Goal: Task Accomplishment & Management: Use online tool/utility

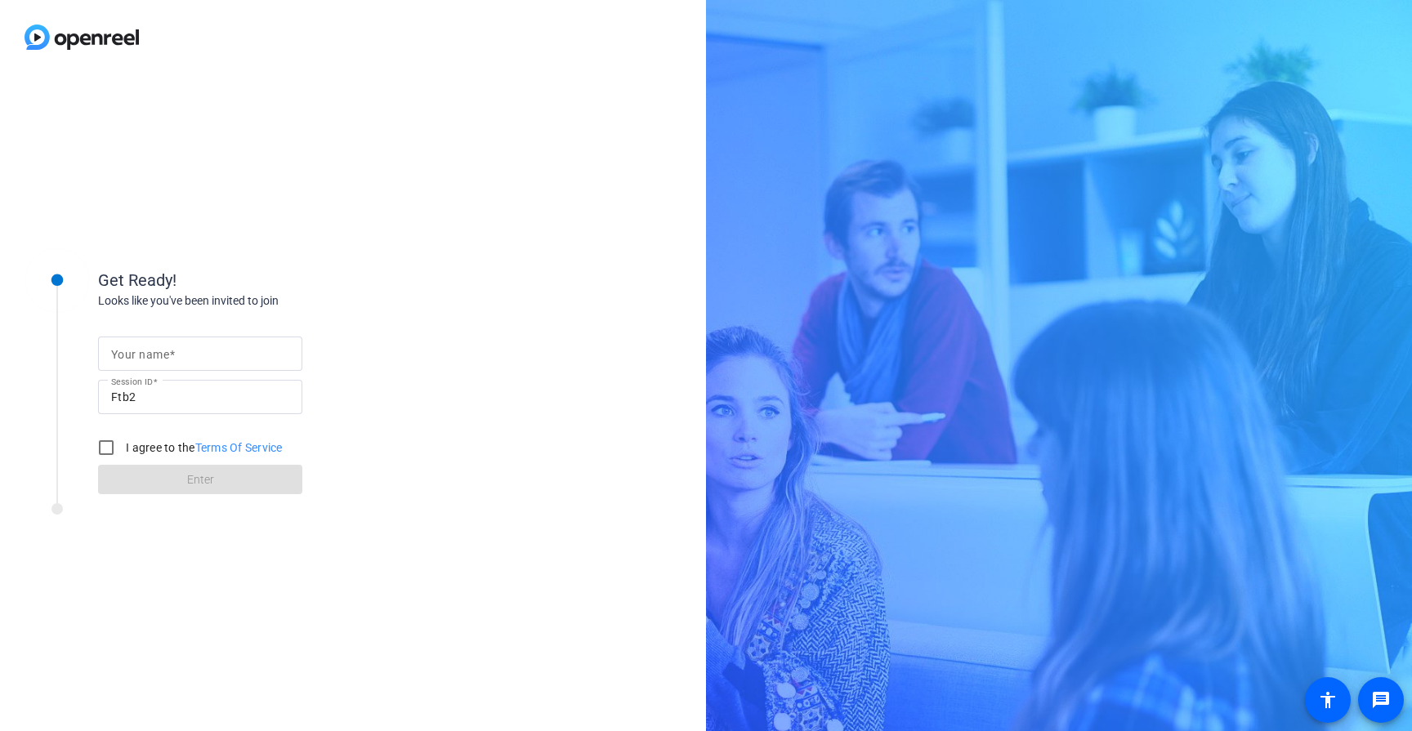
click at [163, 356] on mat-label "Your name" at bounding box center [140, 354] width 58 height 13
click at [163, 356] on input "Your name" at bounding box center [200, 354] width 178 height 20
type input "[PERSON_NAME]"
click at [107, 449] on input "I agree to the Terms Of Service" at bounding box center [106, 448] width 33 height 33
checkbox input "true"
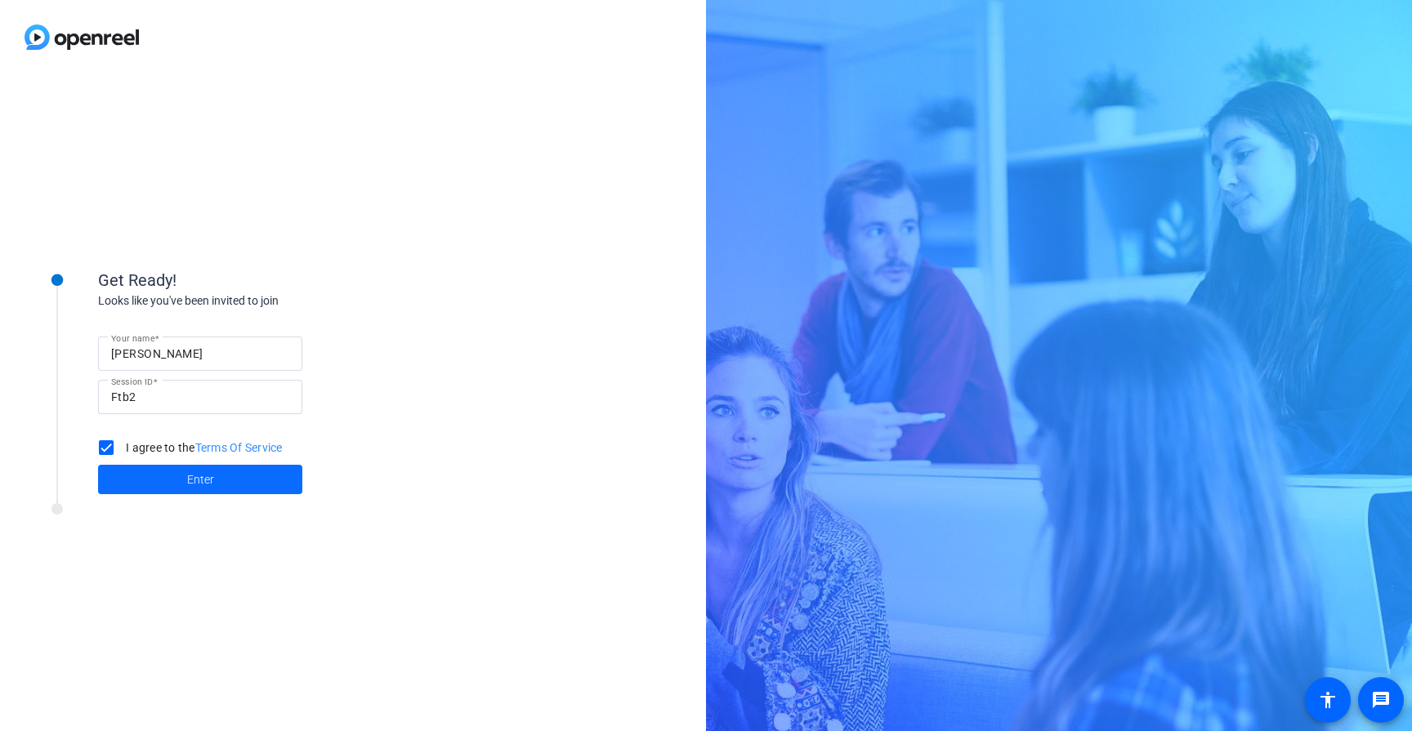
click at [152, 485] on span at bounding box center [200, 479] width 204 height 39
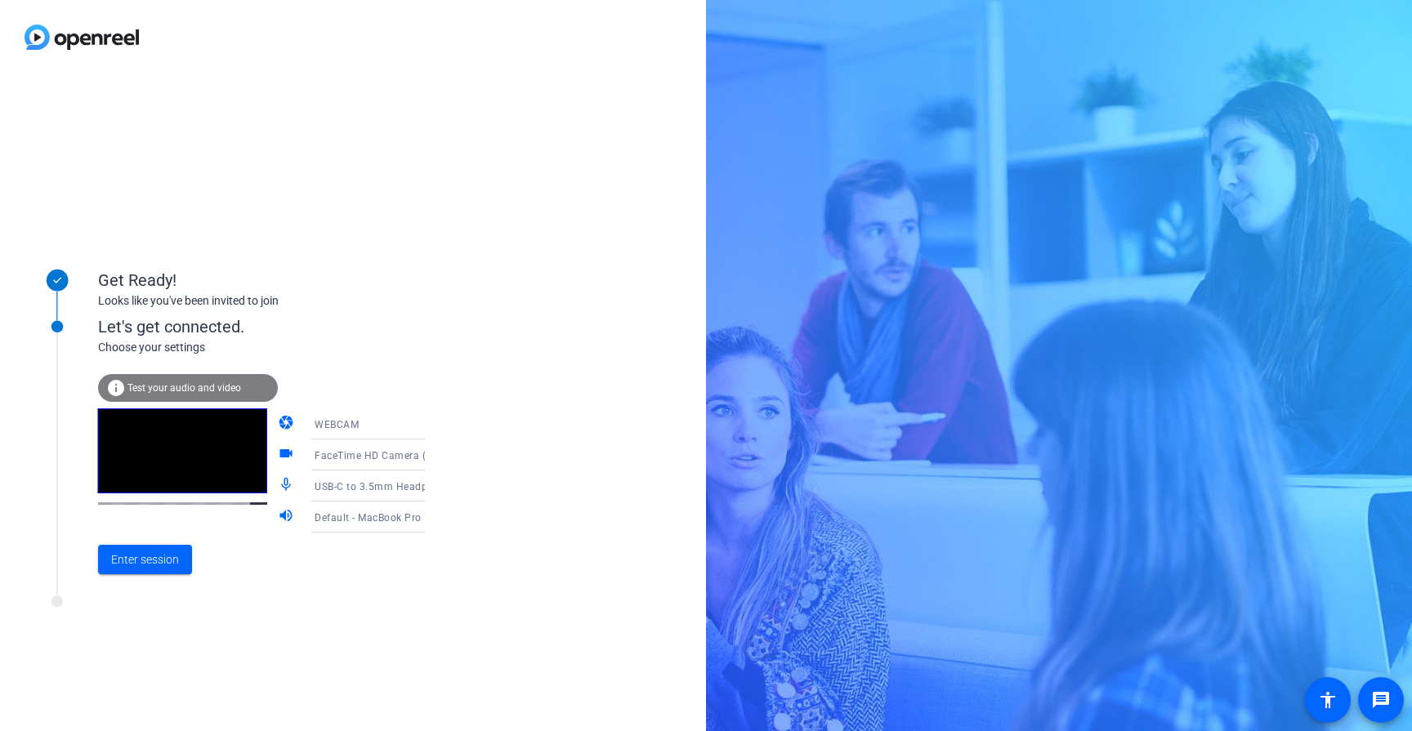
click at [454, 434] on div "Get Ready! Looks like you've been invited to join Let's get connected. Choose y…" at bounding box center [353, 402] width 706 height 657
click at [432, 423] on icon at bounding box center [442, 424] width 20 height 20
click at [399, 423] on div at bounding box center [706, 365] width 1412 height 731
click at [432, 458] on icon at bounding box center [442, 455] width 20 height 20
click at [377, 507] on span "FaceTime HD Camera (3A71:F4B5)" at bounding box center [355, 496] width 127 height 39
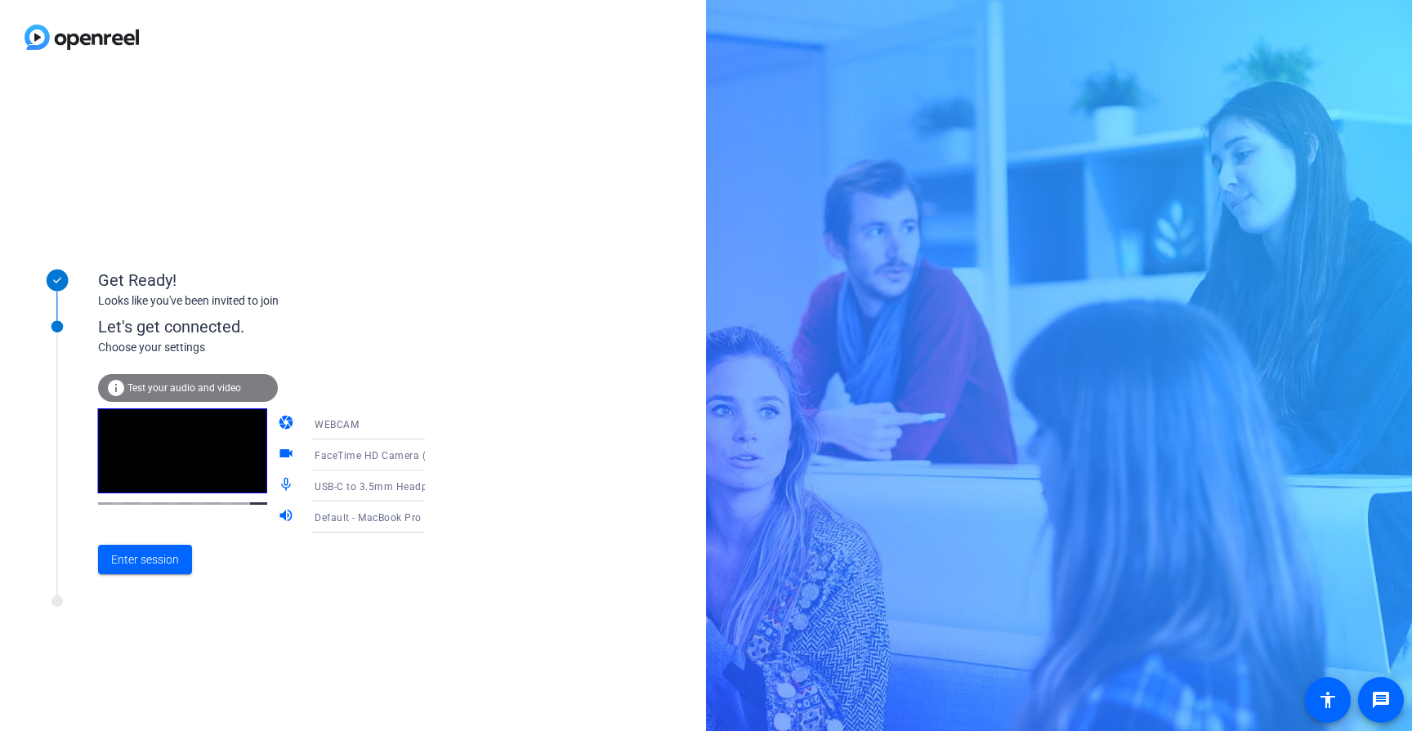
click at [432, 486] on icon at bounding box center [442, 486] width 20 height 20
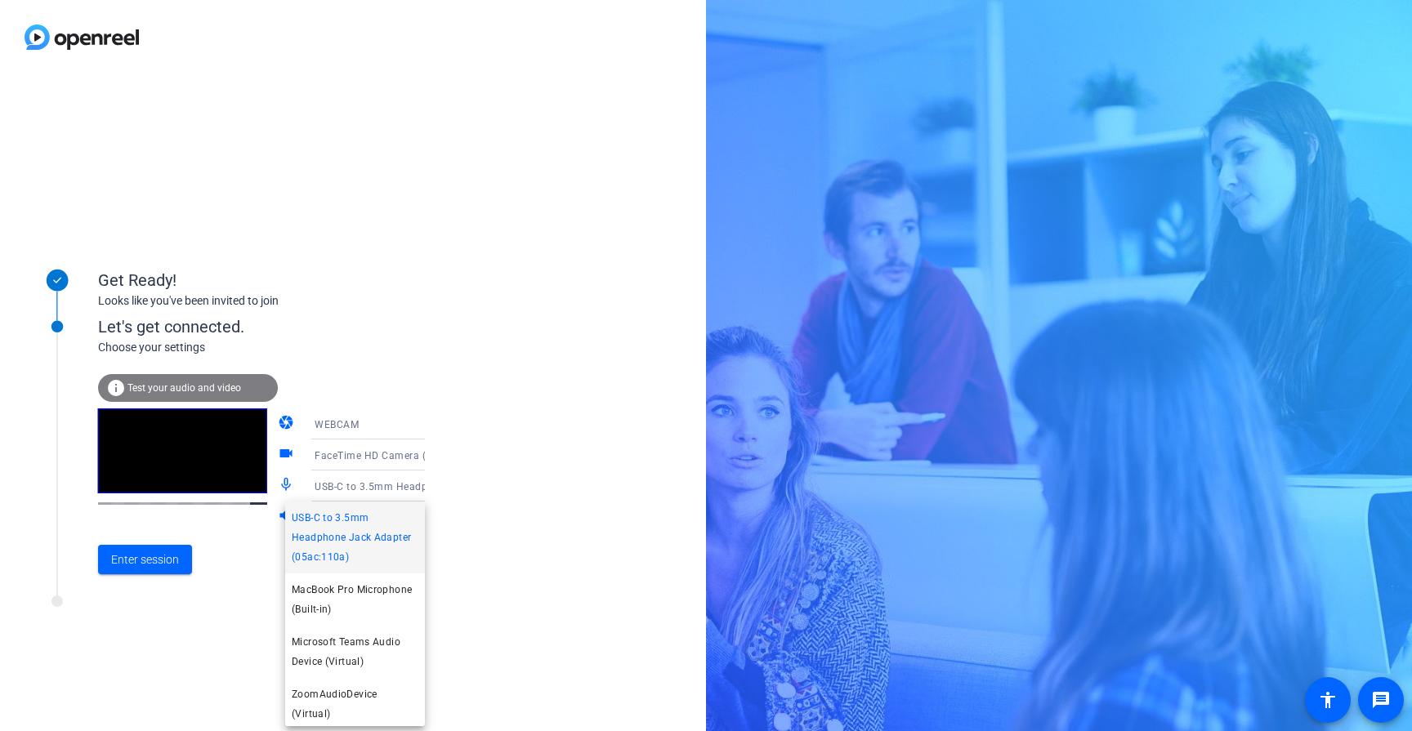
click at [465, 549] on div at bounding box center [706, 365] width 1412 height 731
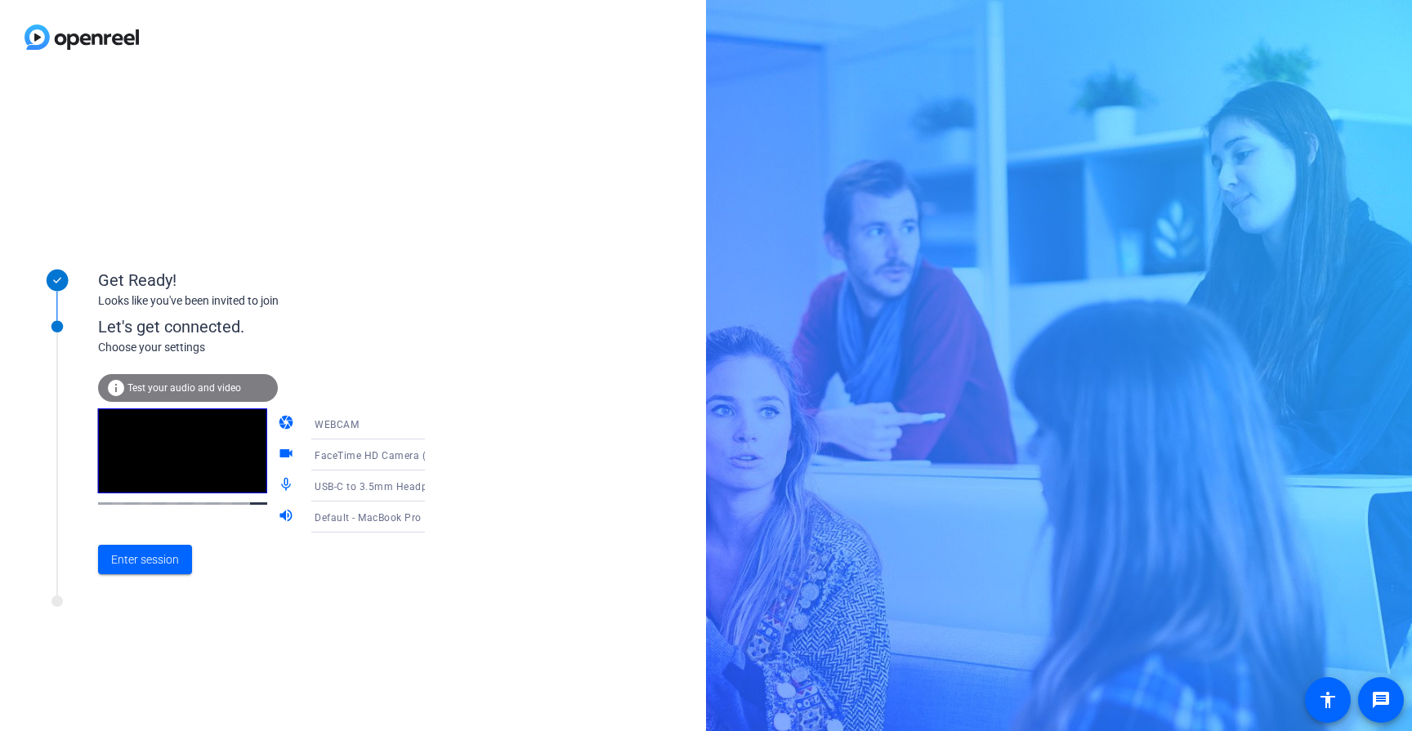
click at [432, 489] on icon at bounding box center [442, 486] width 20 height 20
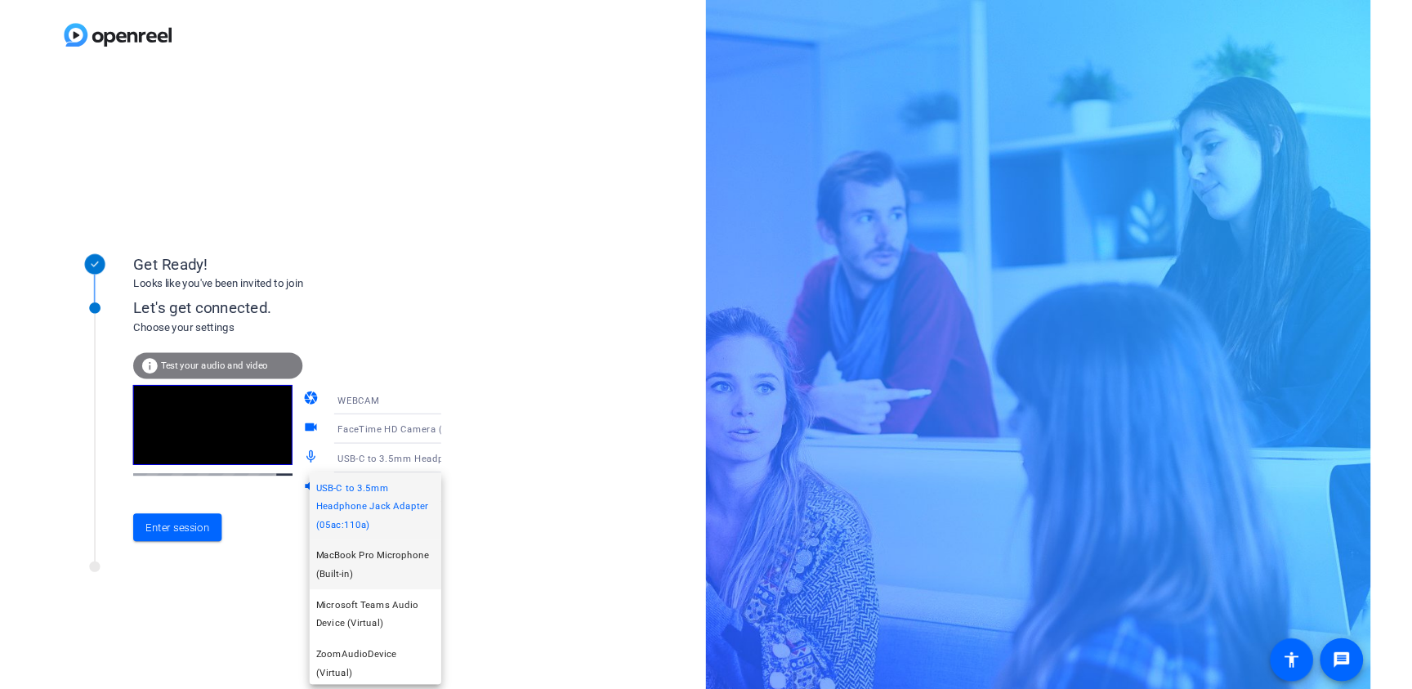
scroll to position [37, 0]
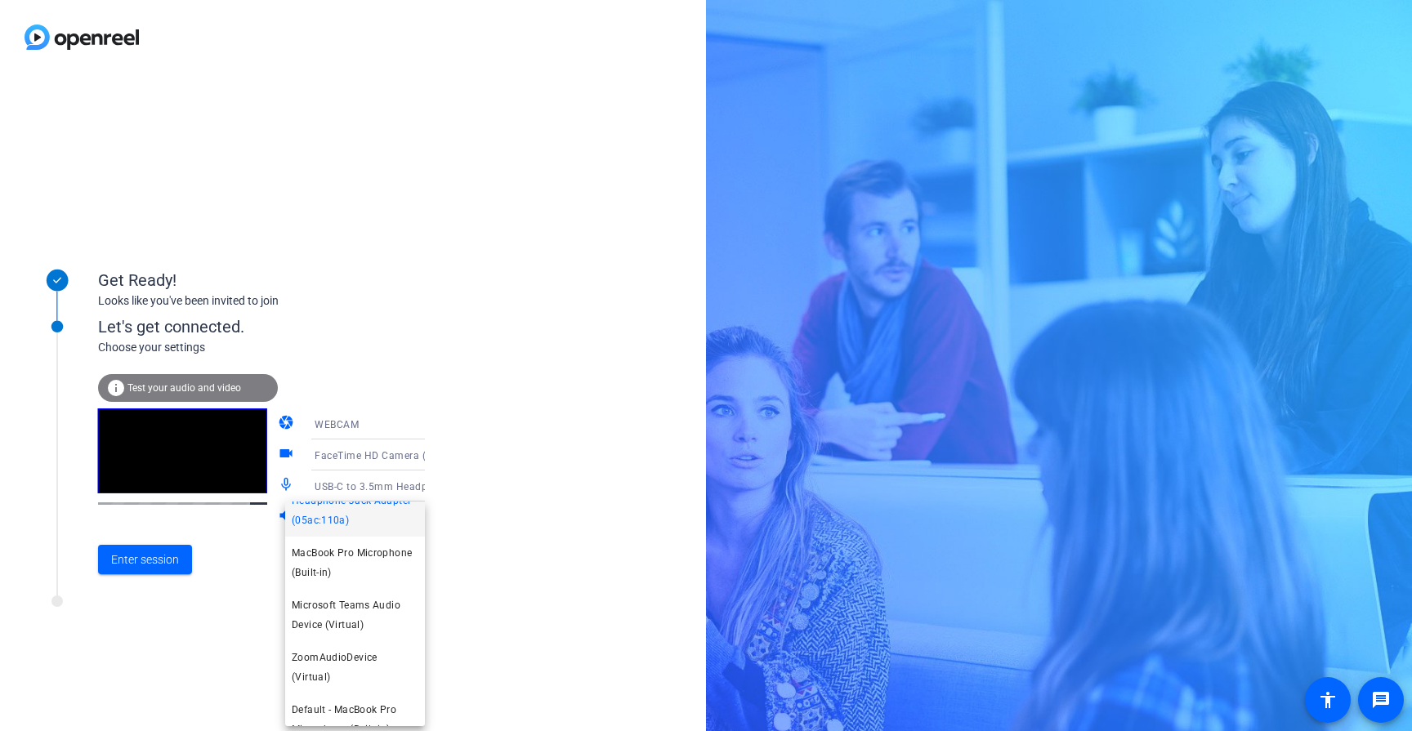
click at [499, 551] on div at bounding box center [706, 365] width 1412 height 731
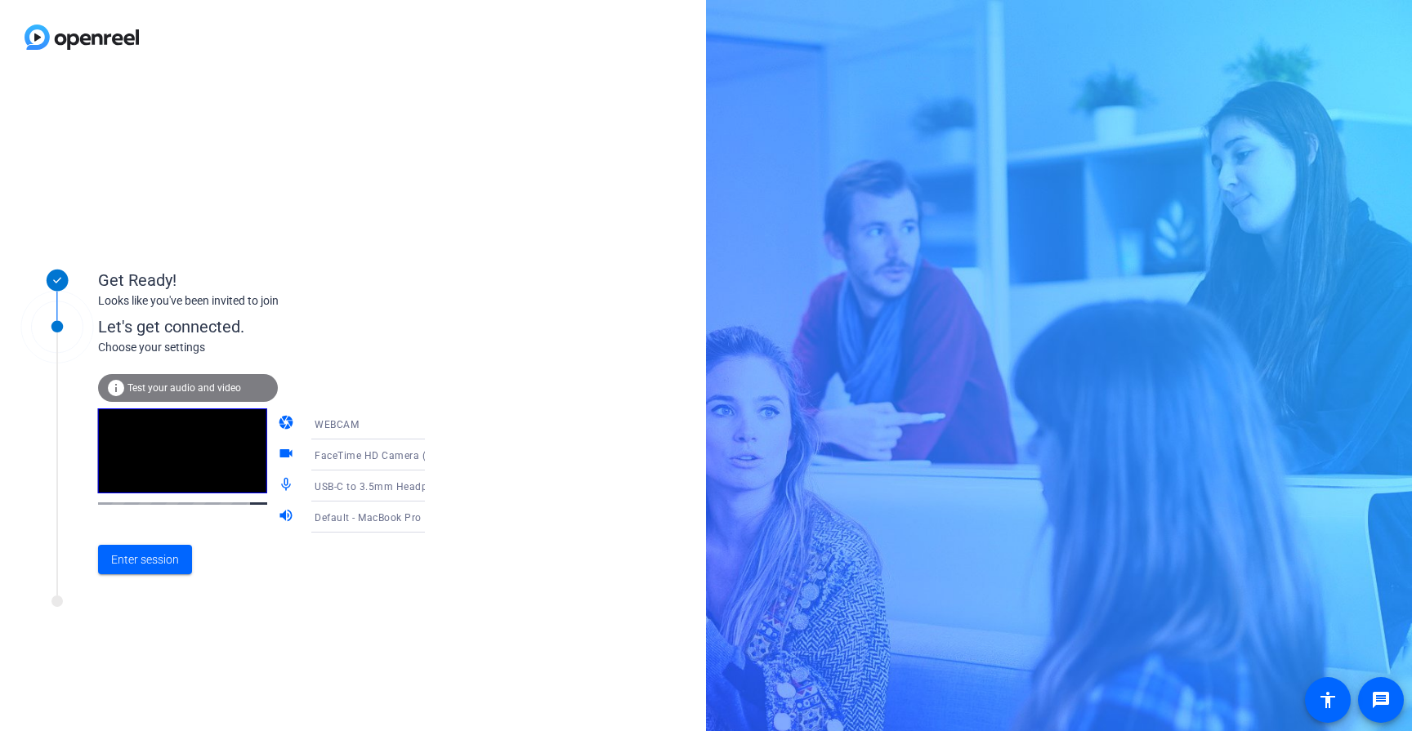
click at [432, 456] on icon at bounding box center [442, 455] width 20 height 20
click at [394, 602] on div at bounding box center [706, 365] width 1412 height 731
click at [392, 458] on span "FaceTime HD Camera (3A71:F4B5)" at bounding box center [399, 455] width 168 height 13
click at [354, 548] on span "Elgato Facecam MK.2 (0fd9:0094)" at bounding box center [355, 549] width 127 height 39
click at [172, 561] on span "Enter session" at bounding box center [145, 560] width 68 height 17
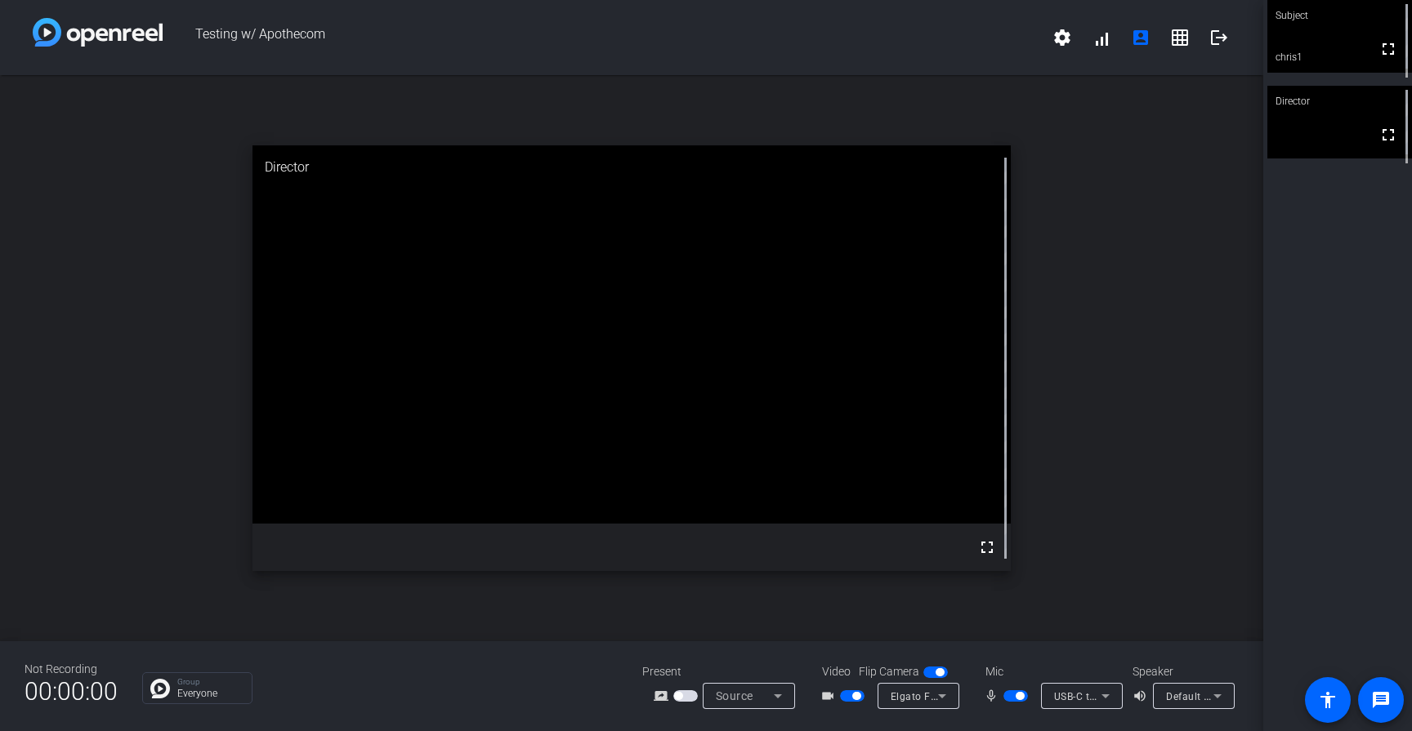
click at [1314, 53] on video at bounding box center [1340, 36] width 145 height 73
click at [1380, 692] on mat-icon "message" at bounding box center [1381, 701] width 20 height 20
click at [1328, 705] on mat-icon "accessibility" at bounding box center [1328, 701] width 20 height 20
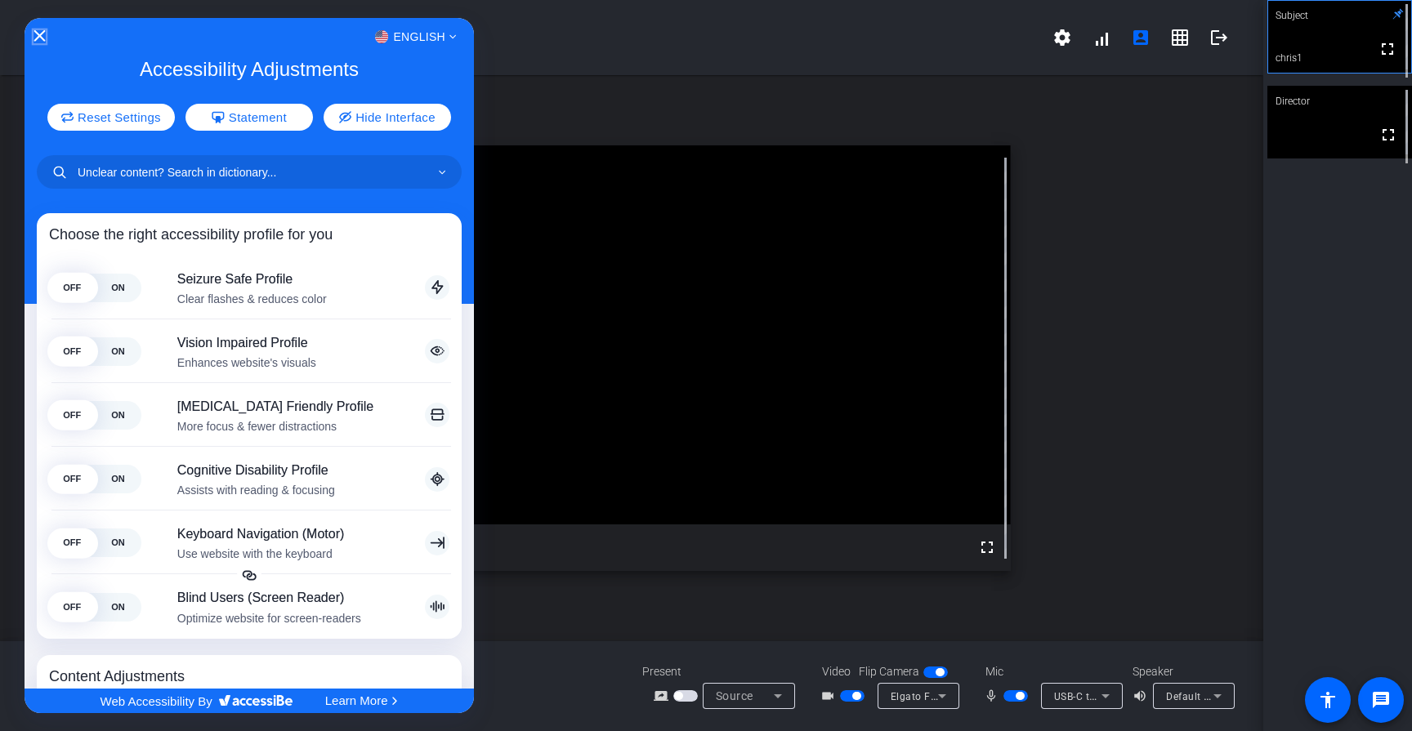
click at [39, 32] on icon "Close Accessibility Interface" at bounding box center [39, 35] width 11 height 11
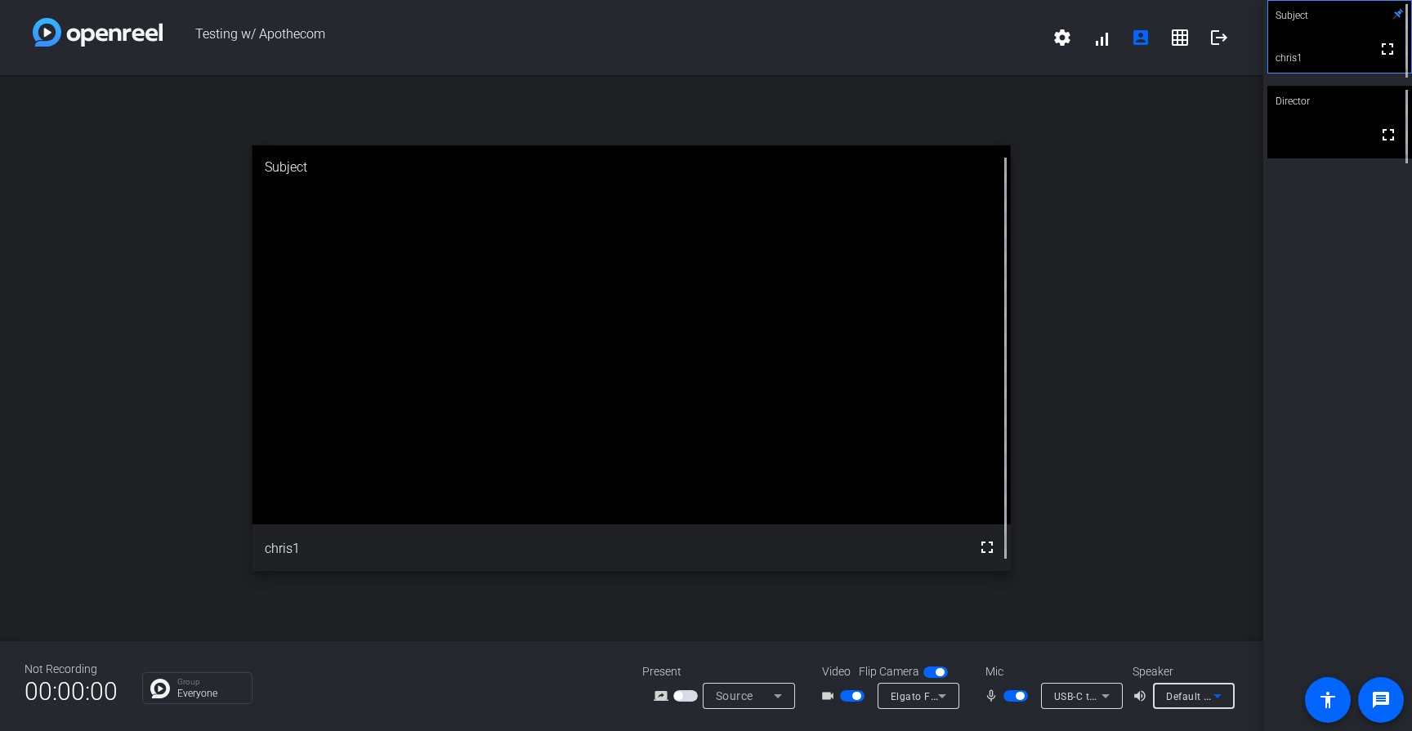
click at [1196, 696] on span "Default - MacBook Pro Speakers (Built-in)" at bounding box center [1264, 696] width 197 height 13
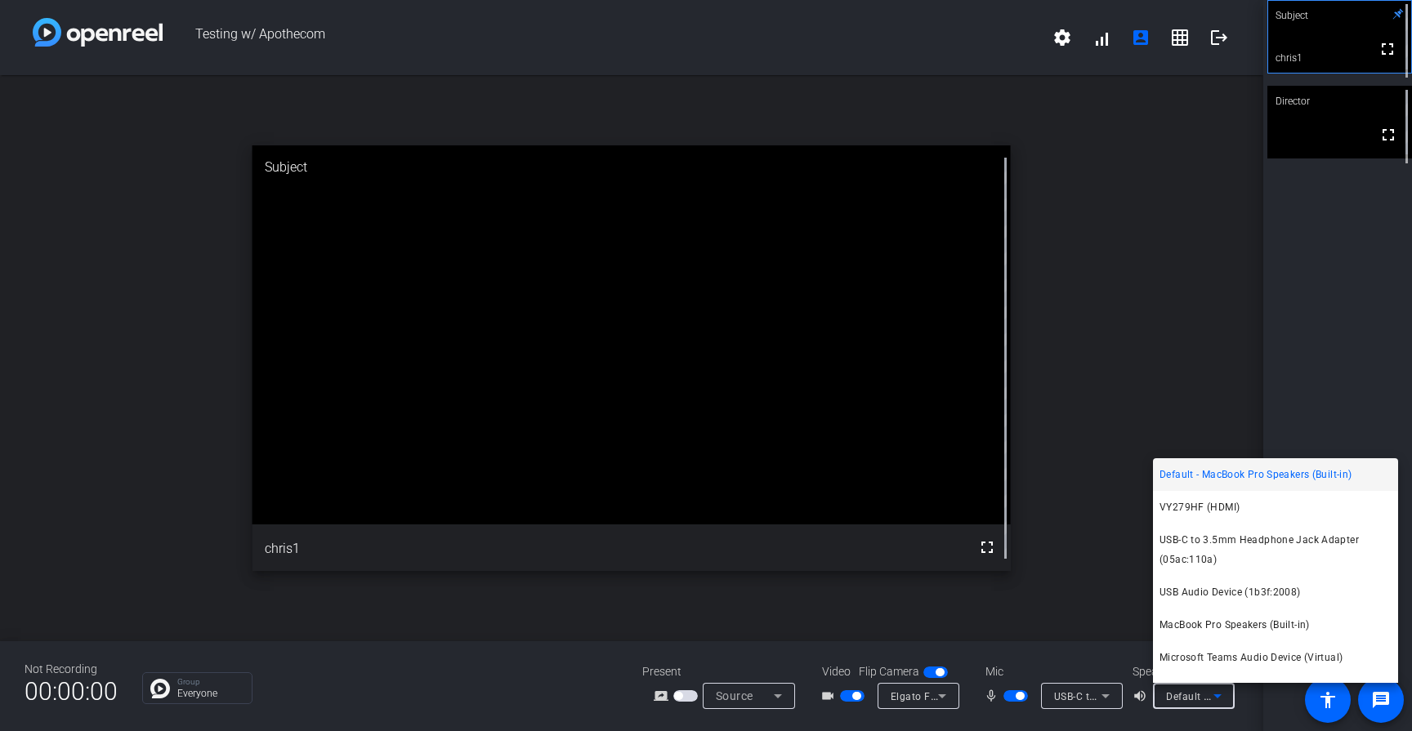
click at [1080, 644] on div at bounding box center [706, 365] width 1412 height 731
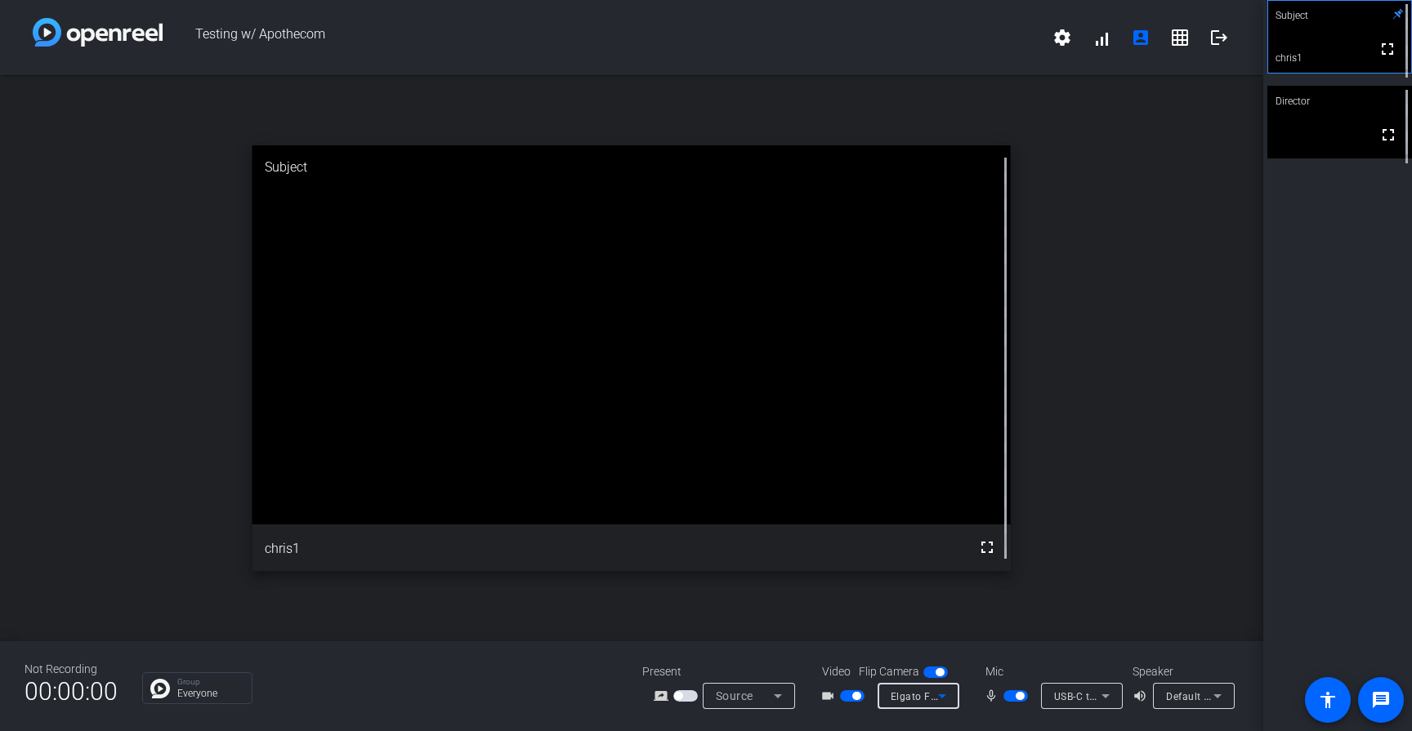
click at [933, 697] on icon at bounding box center [942, 697] width 20 height 20
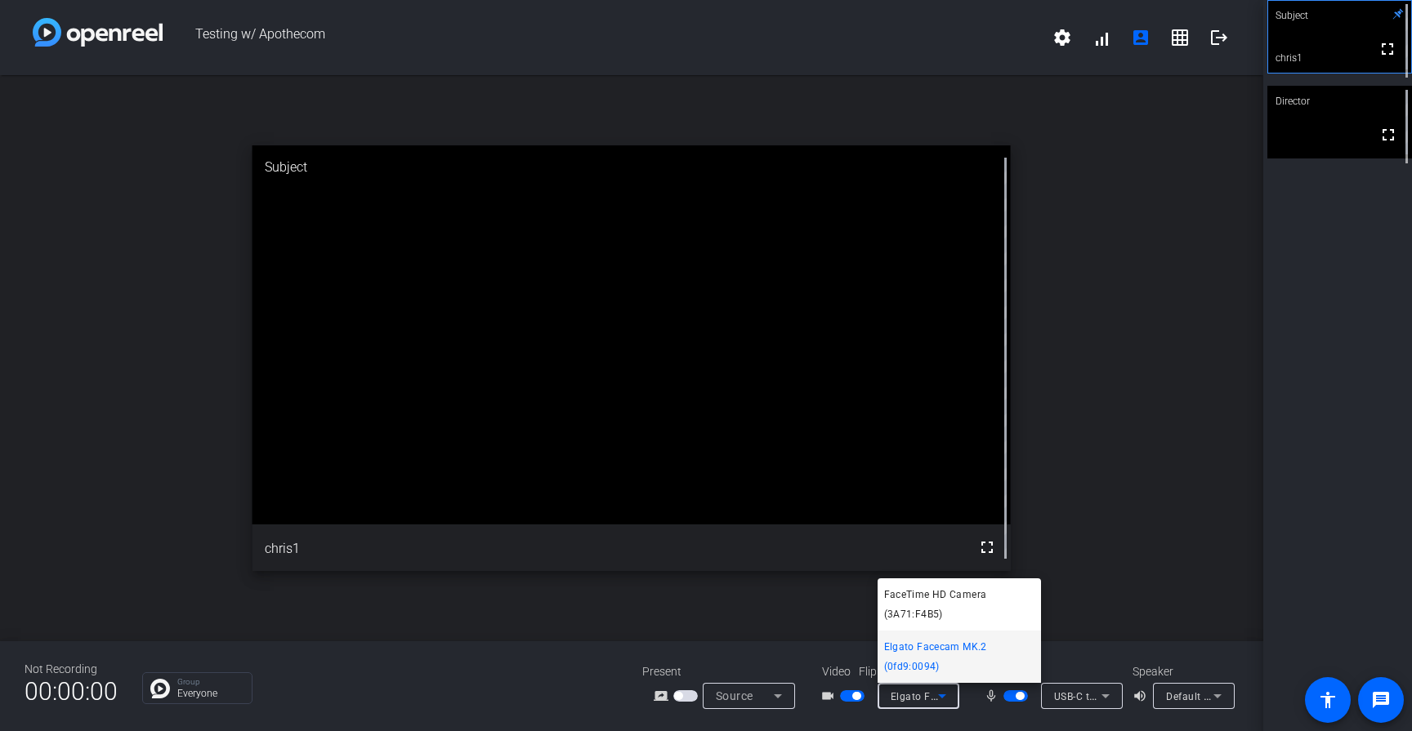
click at [1103, 699] on div at bounding box center [706, 365] width 1412 height 731
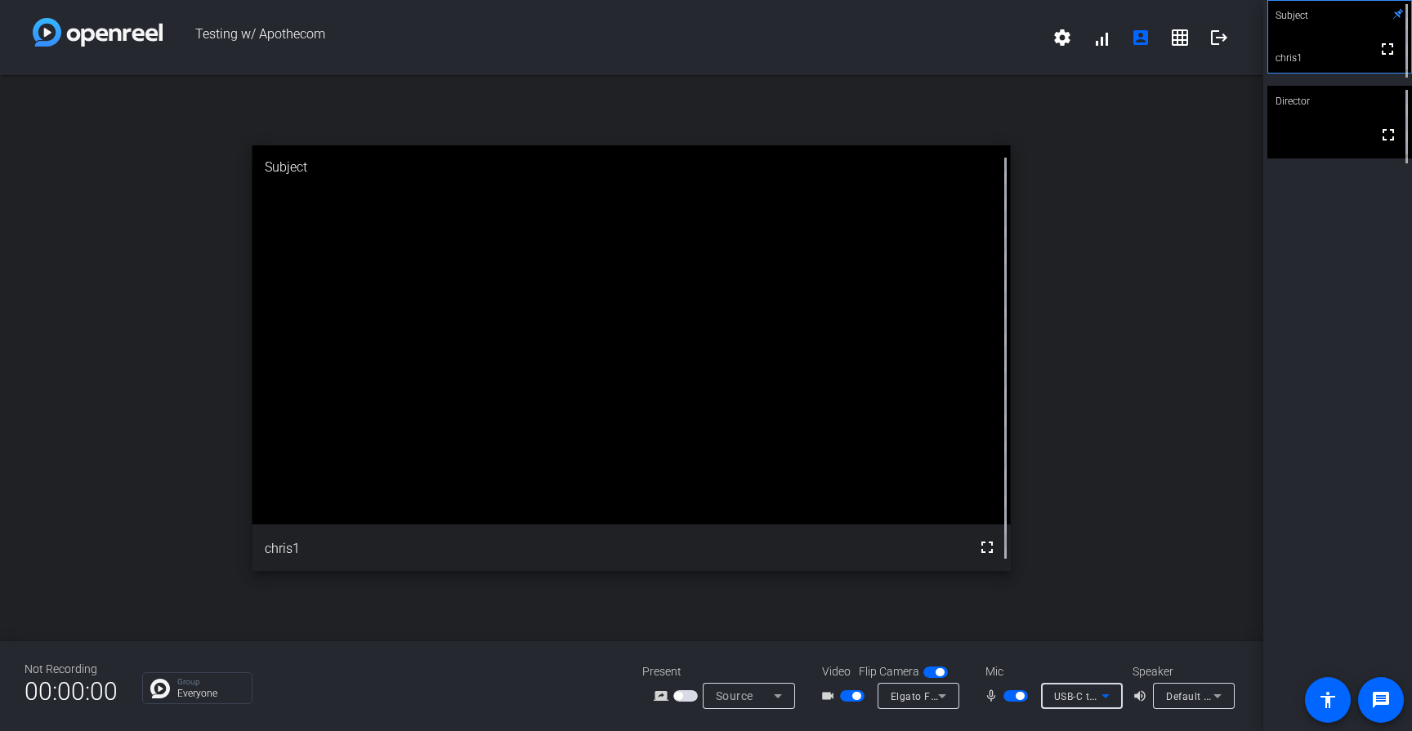
click at [1108, 698] on icon at bounding box center [1106, 697] width 20 height 20
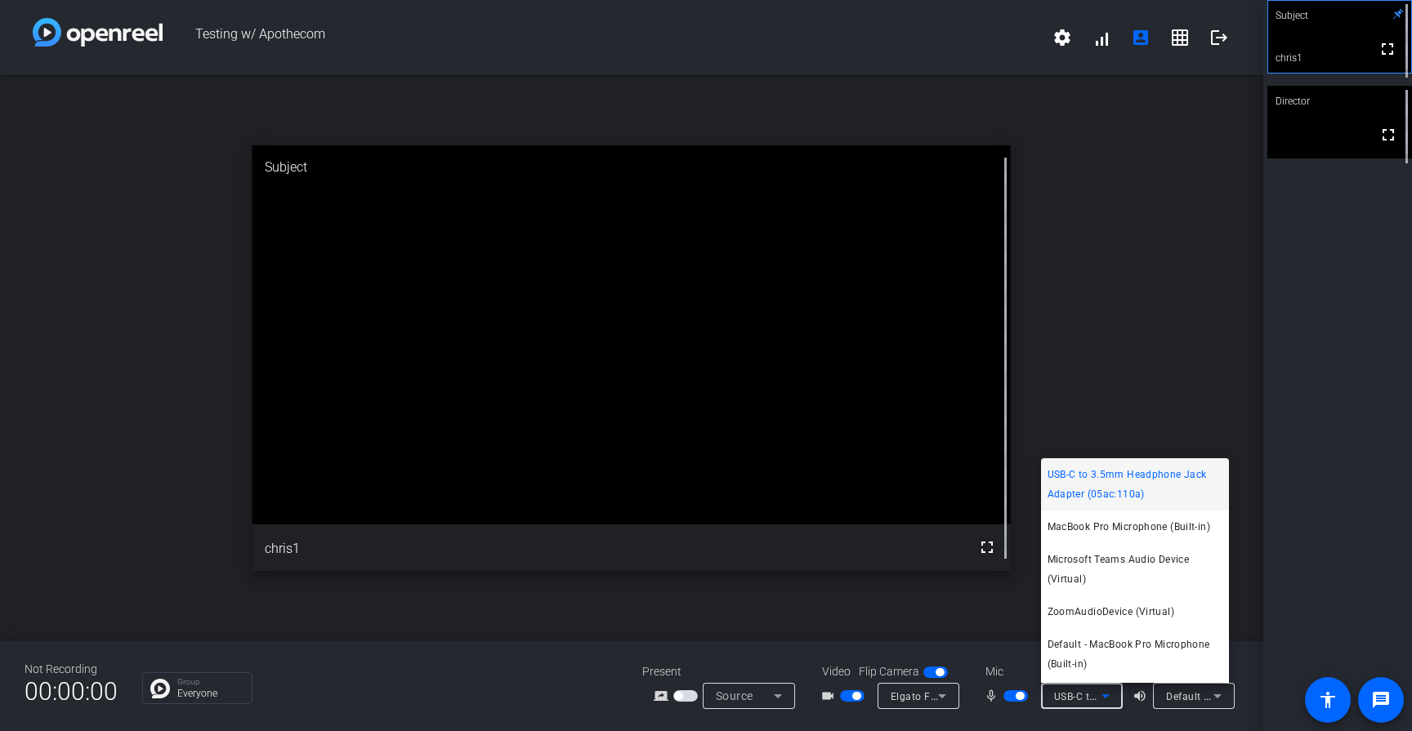
click at [950, 597] on div at bounding box center [706, 365] width 1412 height 731
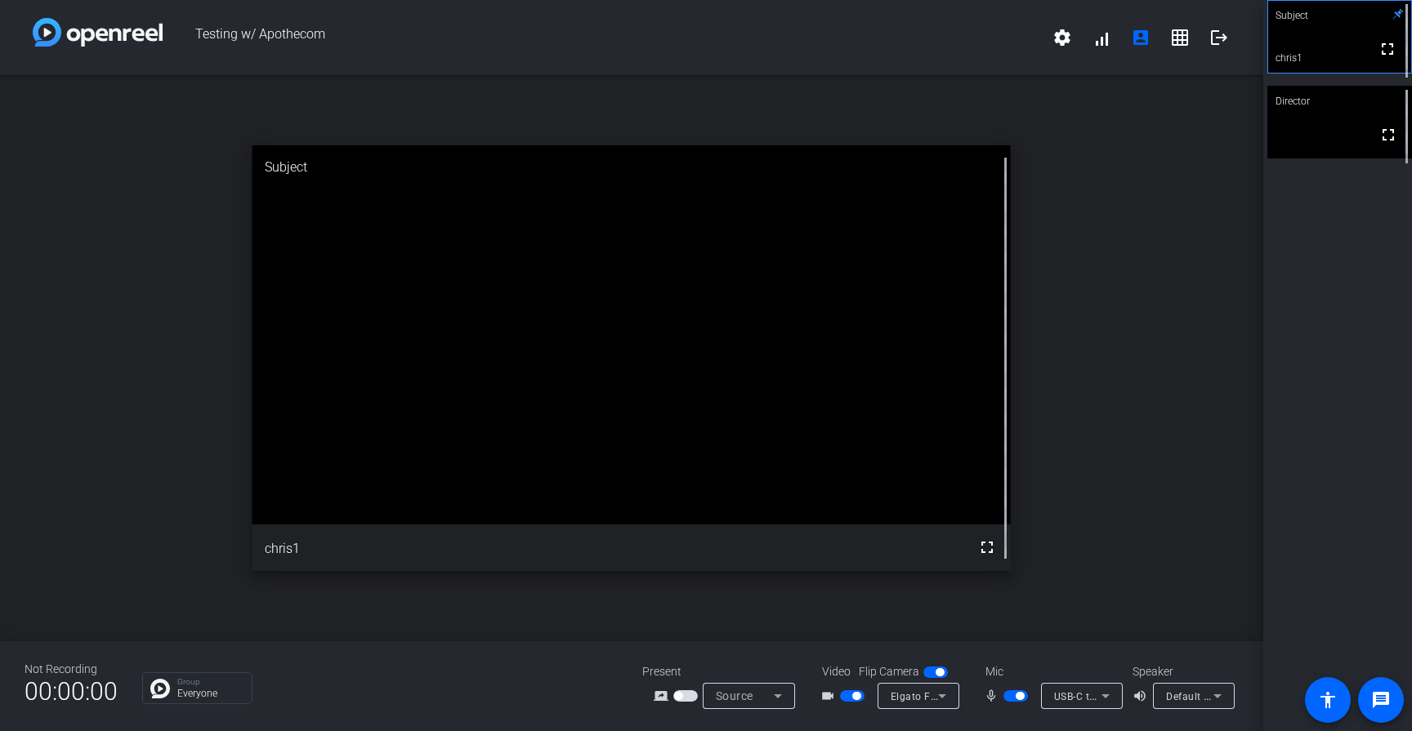
click at [936, 700] on icon at bounding box center [942, 697] width 20 height 20
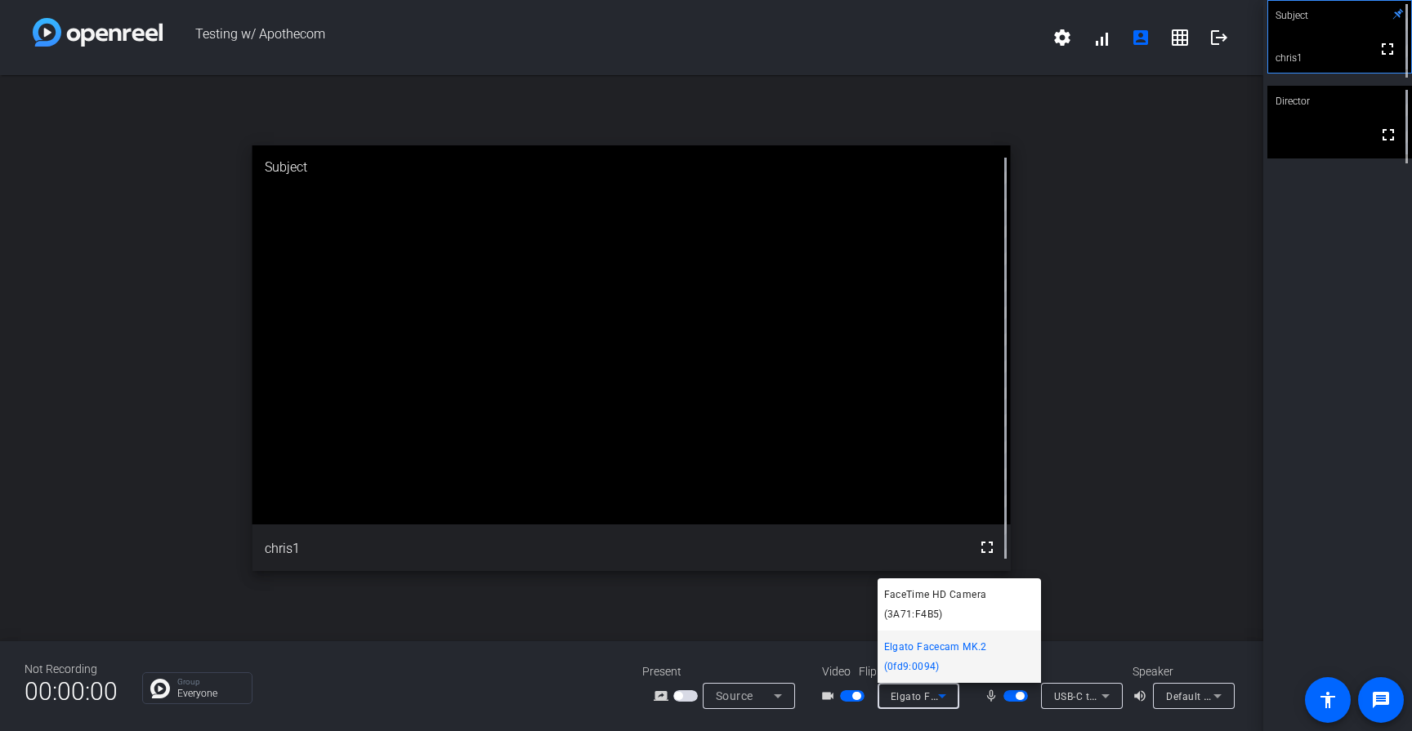
click at [966, 714] on div at bounding box center [706, 365] width 1412 height 731
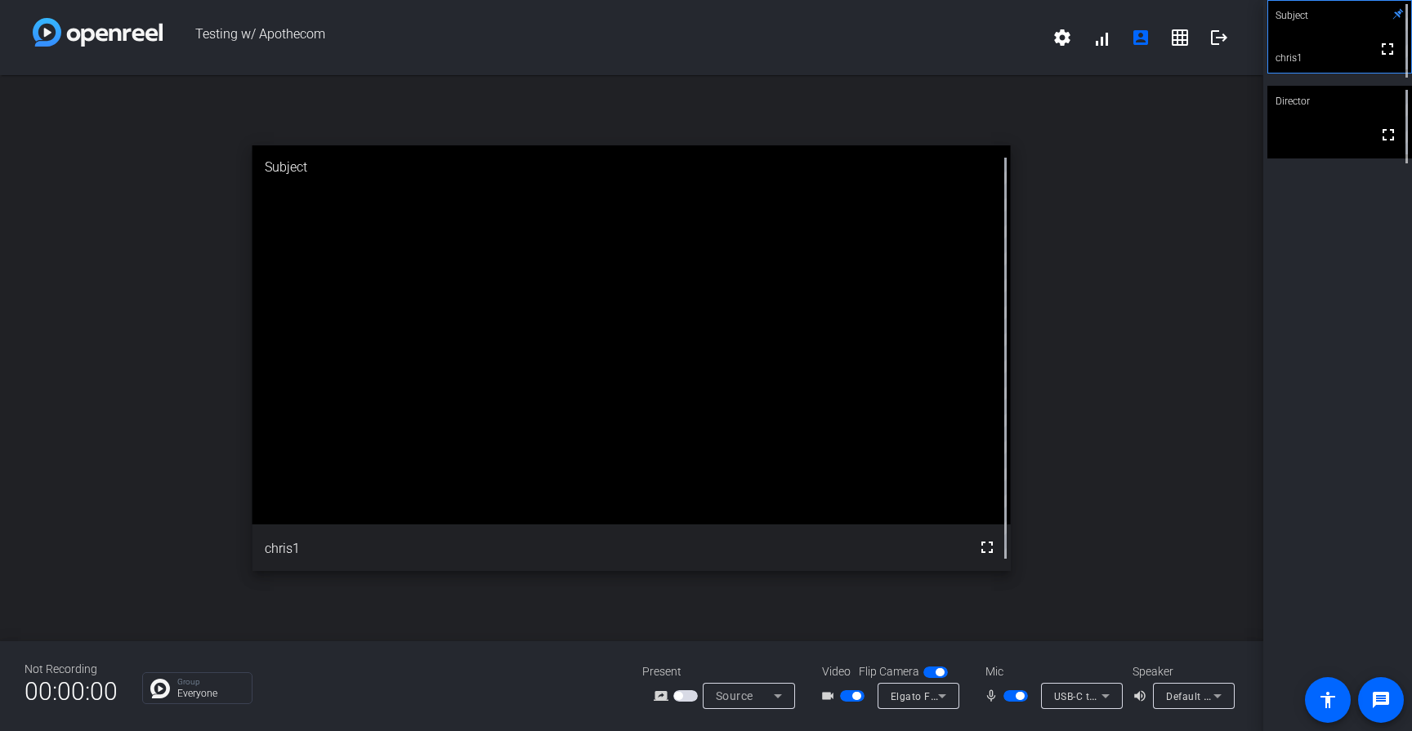
click at [682, 696] on span "button" at bounding box center [685, 696] width 25 height 11
click at [685, 699] on span "button" at bounding box center [685, 696] width 25 height 11
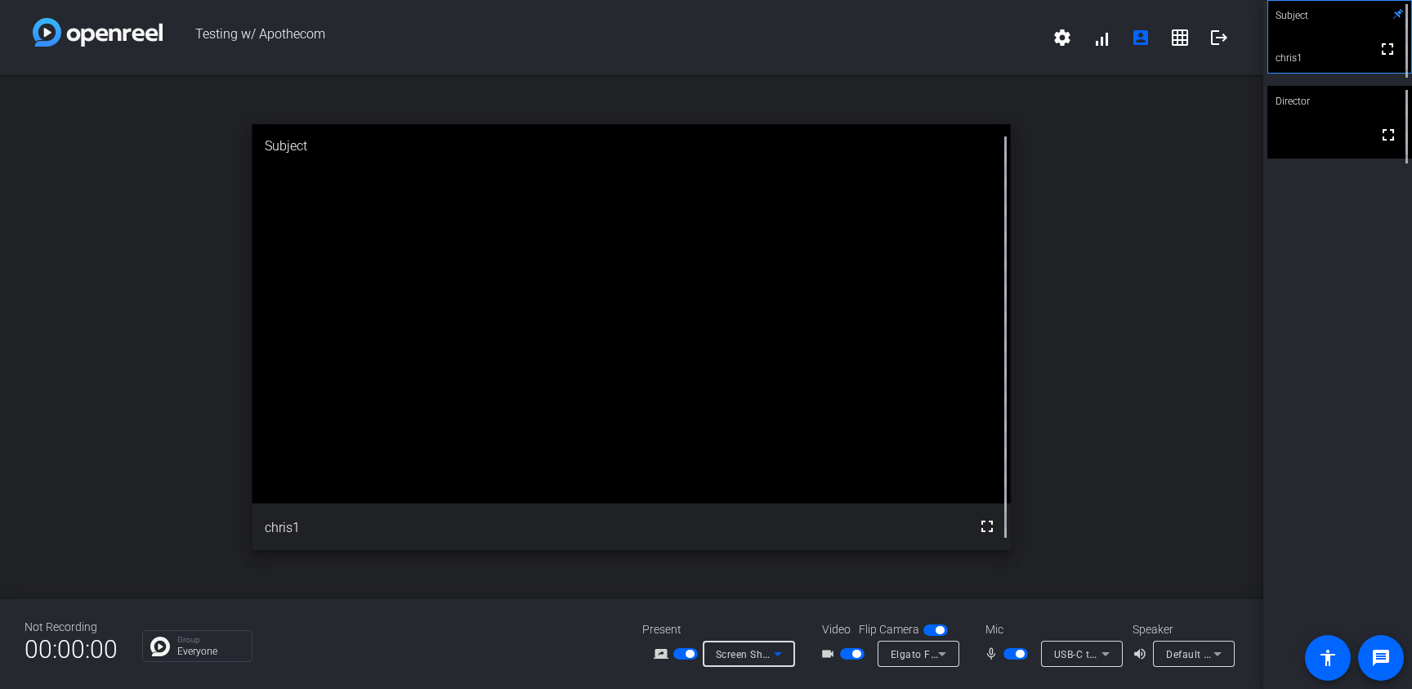
click at [721, 655] on span "Screen Sharing" at bounding box center [752, 653] width 72 height 13
click at [733, 633] on span "Upload Presentation" at bounding box center [757, 625] width 96 height 20
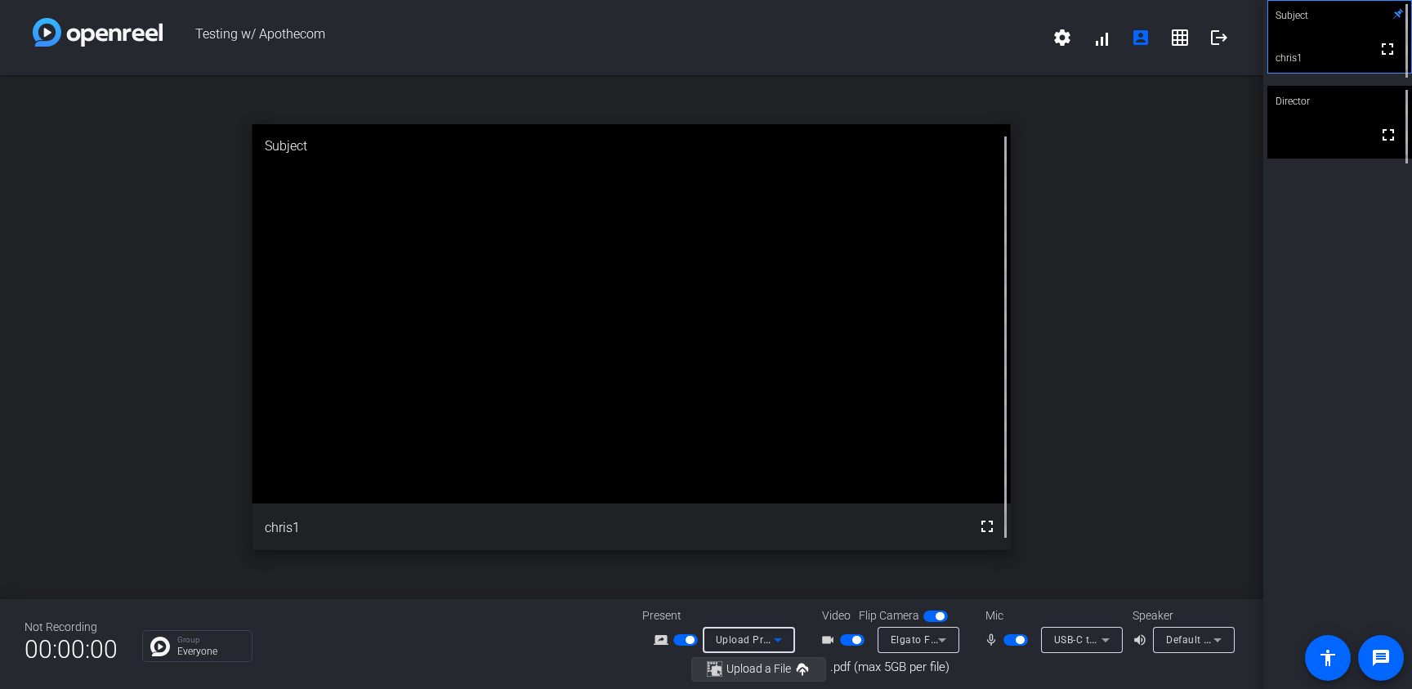
click at [778, 668] on span "Upload a File" at bounding box center [759, 669] width 65 height 12
click at [691, 642] on span "button" at bounding box center [690, 640] width 8 height 8
click at [743, 671] on span "Upload a File" at bounding box center [759, 669] width 65 height 12
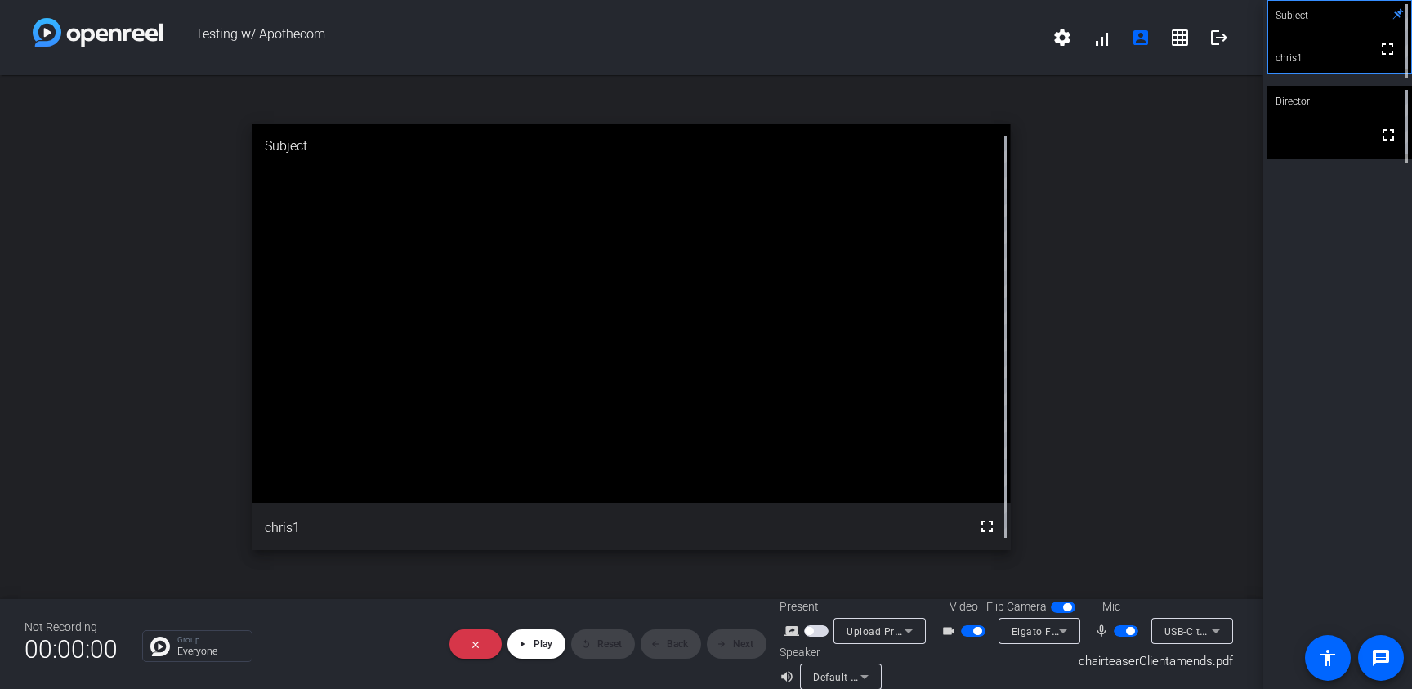
scroll to position [3, 0]
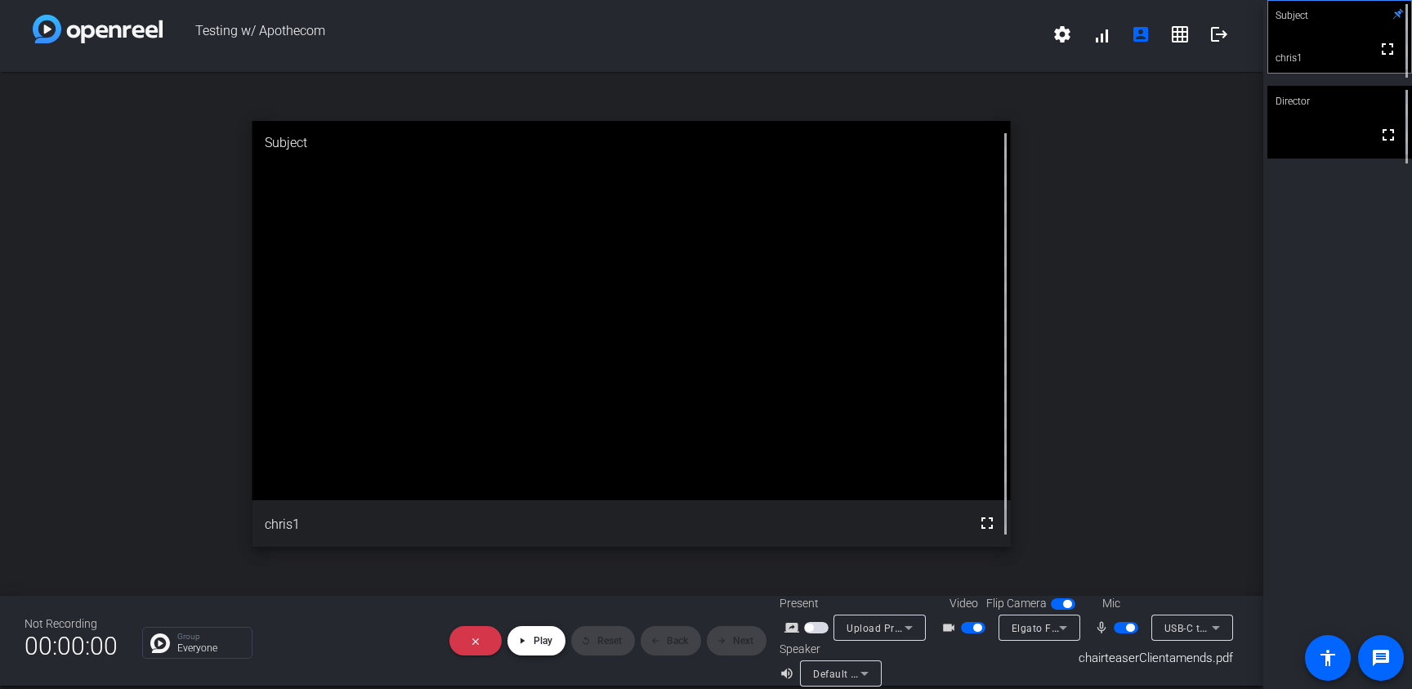
click at [541, 647] on span at bounding box center [537, 640] width 58 height 39
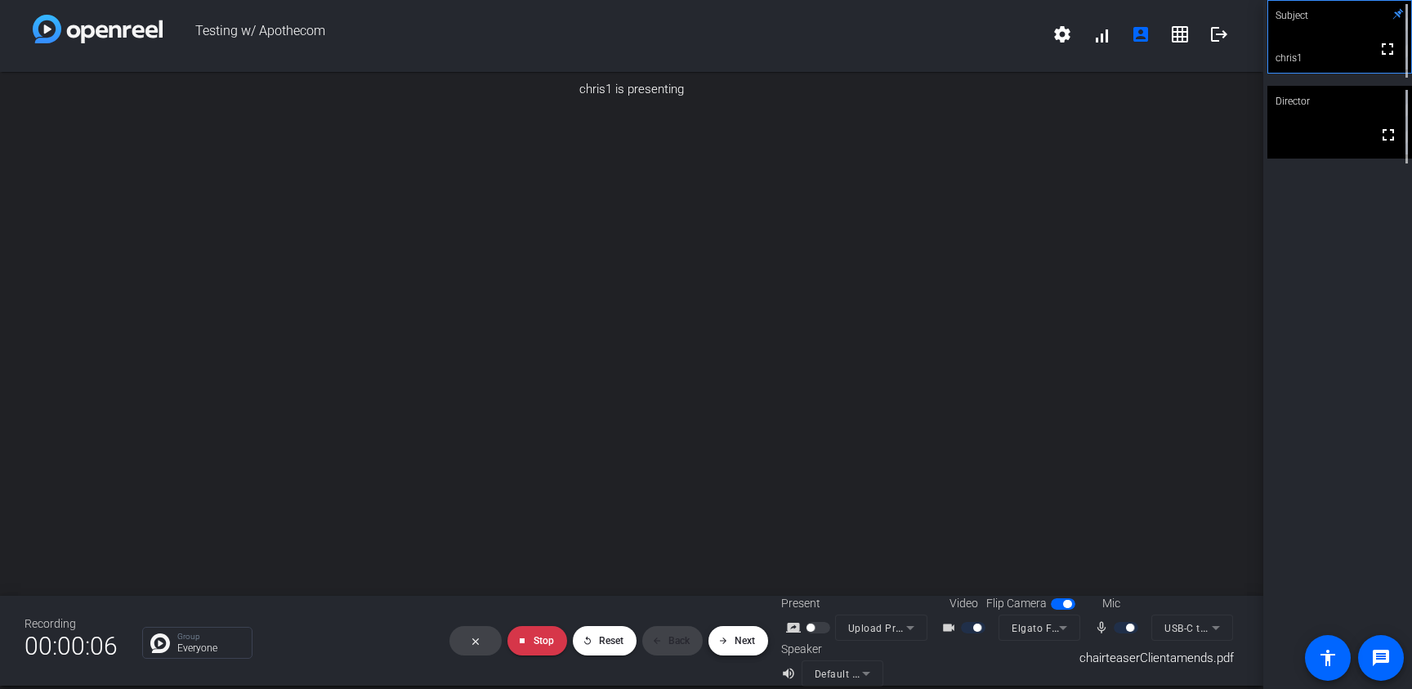
click at [749, 650] on span at bounding box center [739, 640] width 60 height 39
click at [730, 649] on span at bounding box center [739, 640] width 60 height 39
click at [678, 646] on span at bounding box center [672, 640] width 60 height 39
click at [1197, 624] on span "USB-C to 3.5mm Headphone Jack Adapter (05ac:110a)" at bounding box center [1297, 627] width 265 height 13
